Goal: Task Accomplishment & Management: Manage account settings

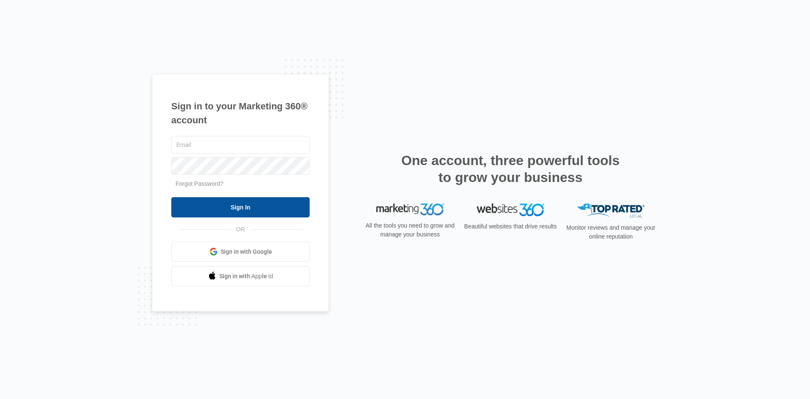
type input "lniswonger@ccaglobal.com"
click at [238, 207] on input "Sign In" at bounding box center [240, 207] width 138 height 20
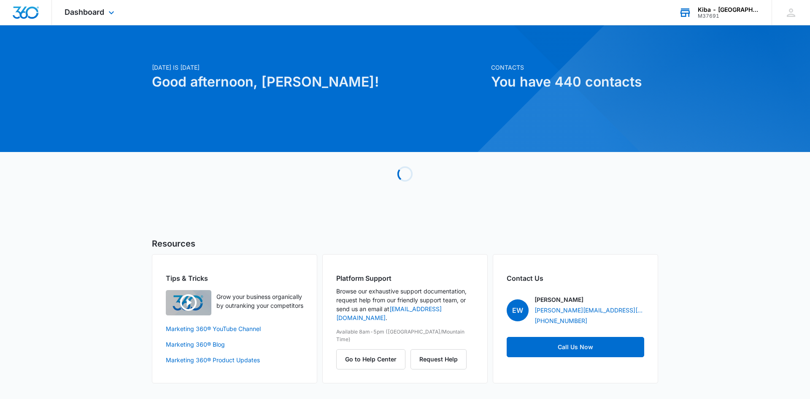
click at [738, 6] on div "Kiba - Atlanta" at bounding box center [729, 9] width 62 height 7
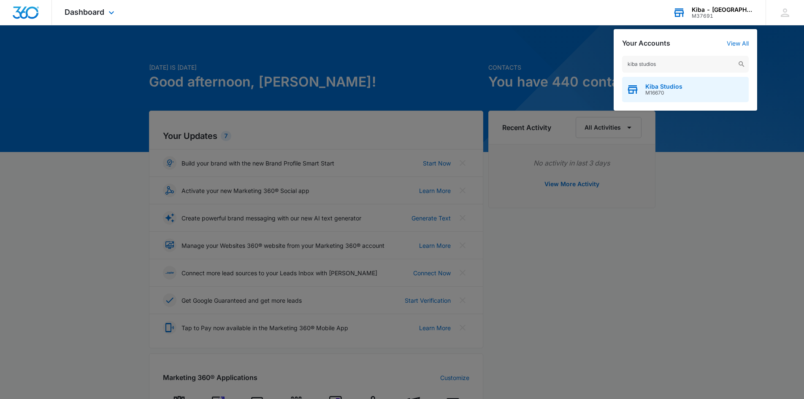
type input "kiba studios"
click at [665, 90] on span "M16670" at bounding box center [663, 93] width 37 height 6
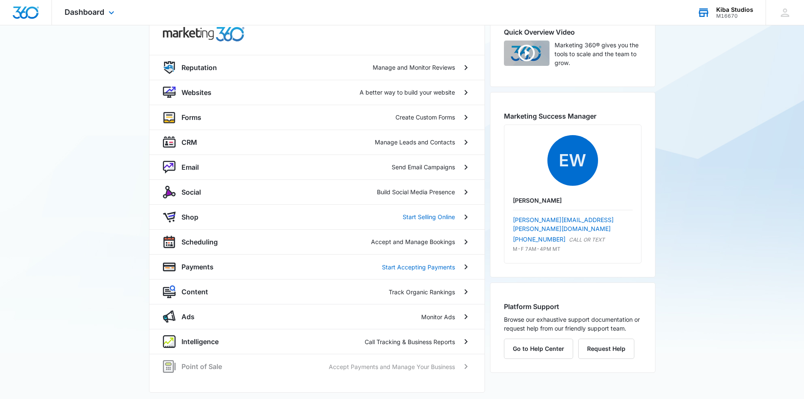
scroll to position [78, 0]
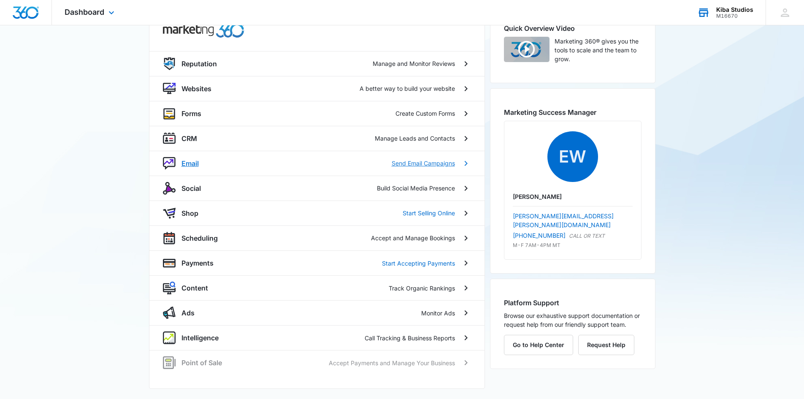
click at [196, 163] on p "Email" at bounding box center [190, 163] width 17 height 10
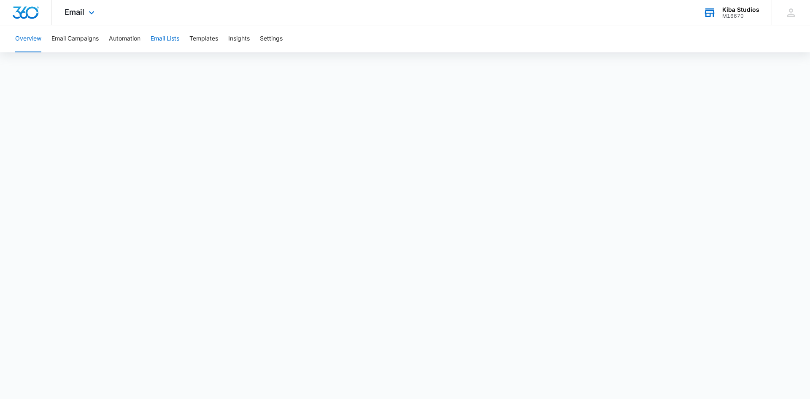
click at [167, 38] on button "Email Lists" at bounding box center [165, 38] width 29 height 27
